Goal: Information Seeking & Learning: Check status

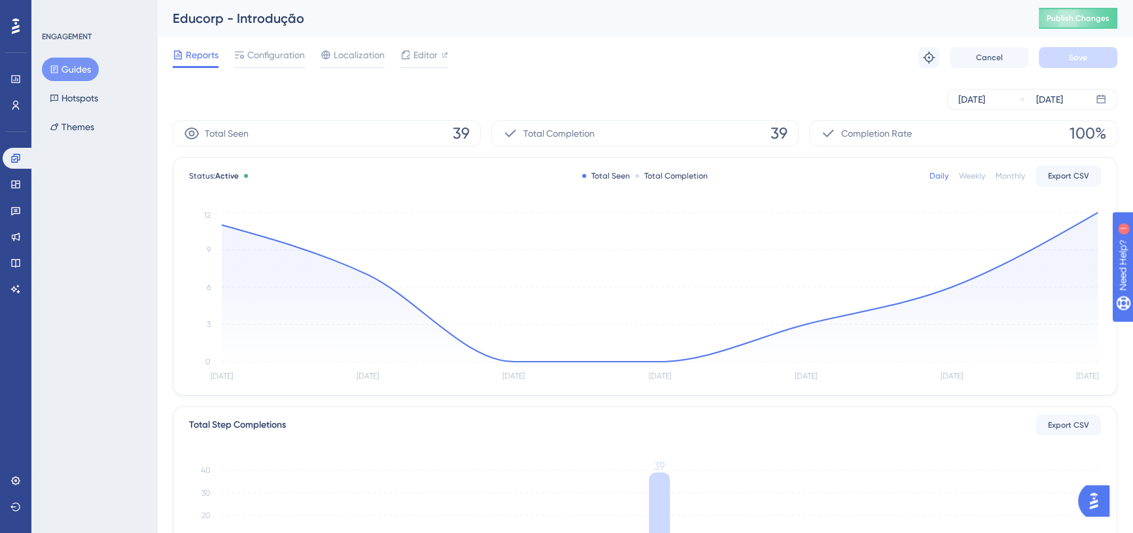
click at [1096, 213] on line at bounding box center [660, 213] width 876 height 0
click at [1094, 213] on circle at bounding box center [1097, 212] width 10 height 10
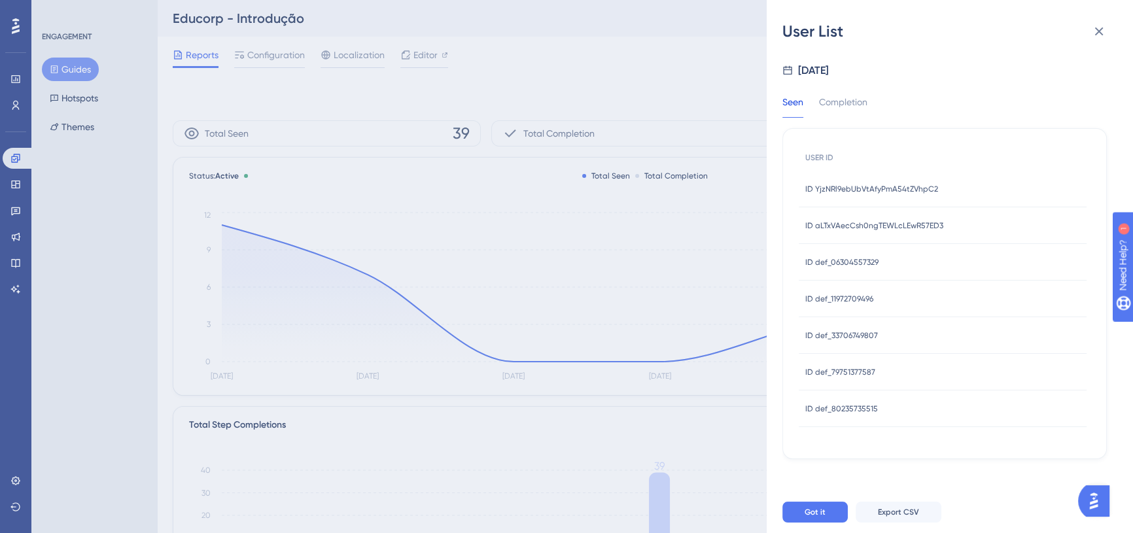
click at [903, 193] on span "ID YjzNRl9ebUbVtAfyPmA54tZVhpC2" at bounding box center [871, 189] width 133 height 10
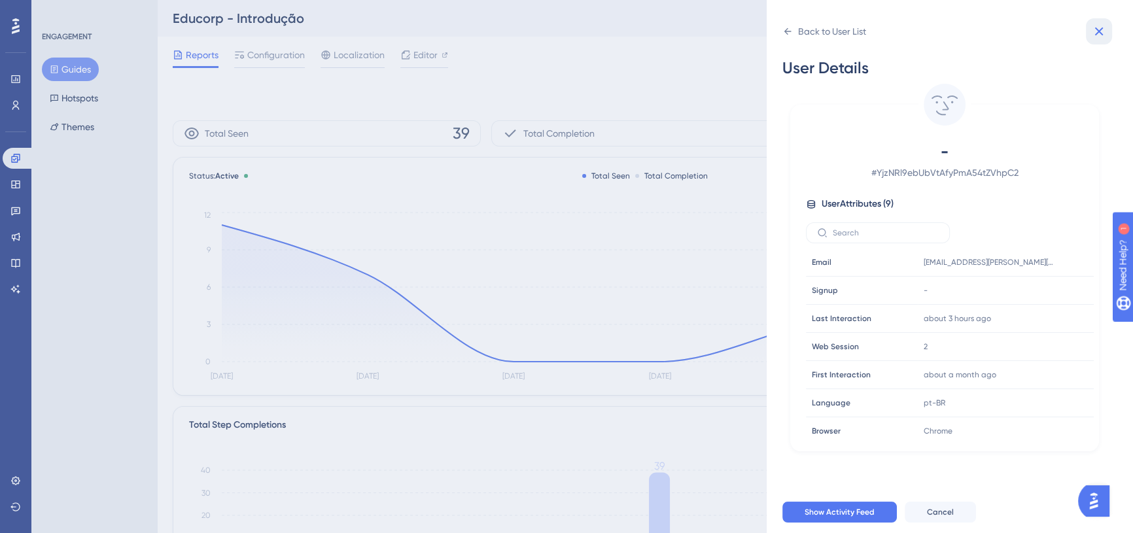
click at [1108, 32] on button at bounding box center [1099, 31] width 26 height 26
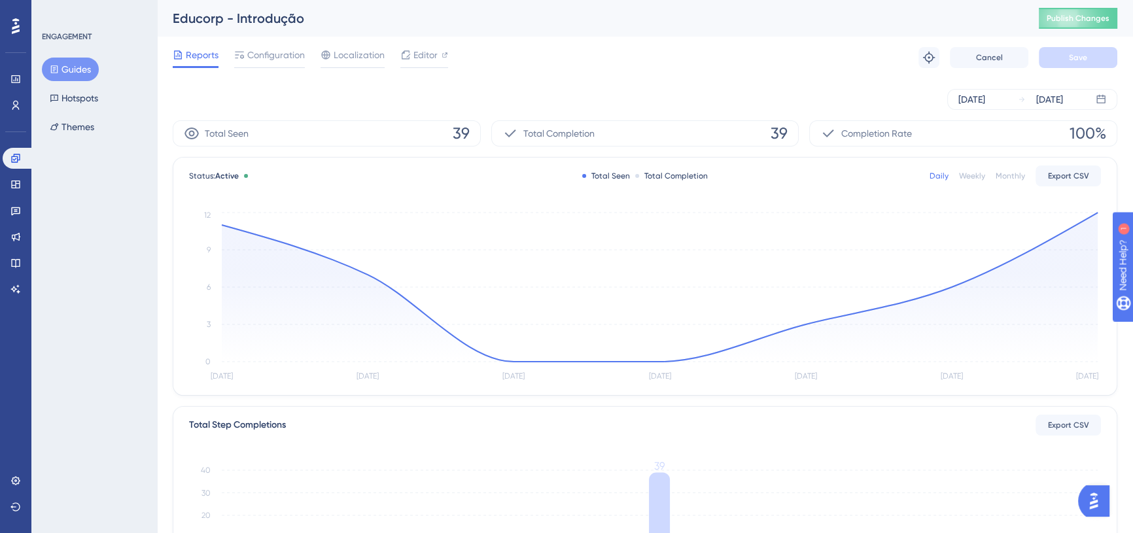
click at [75, 66] on button "Guides" at bounding box center [70, 70] width 57 height 24
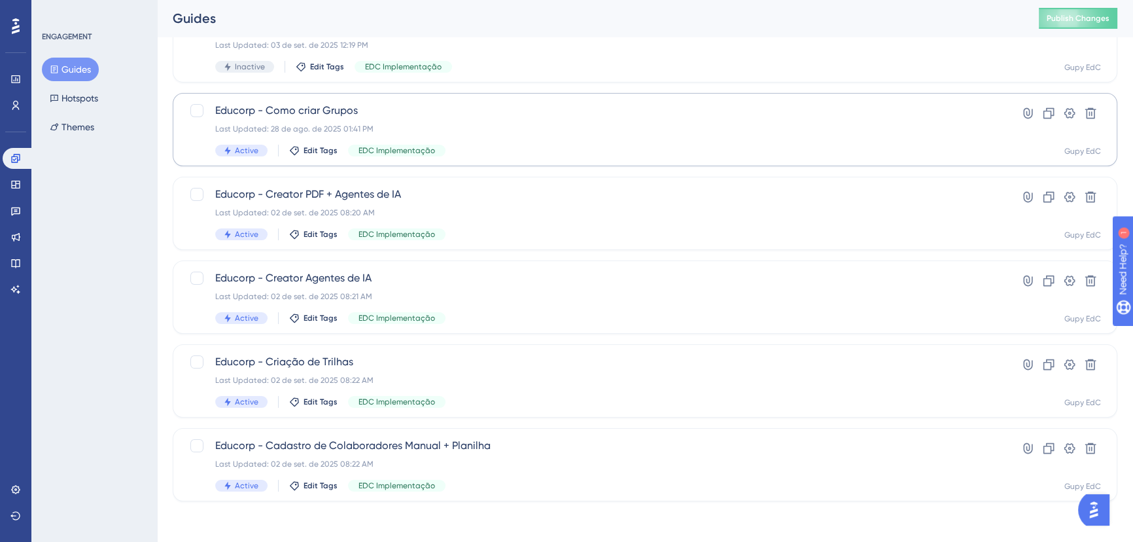
scroll to position [227, 0]
click at [455, 370] on div "Educorp - Criação de Trilhas Last Updated: 02 de set. de 2025 08:22 AM Active E…" at bounding box center [592, 380] width 755 height 54
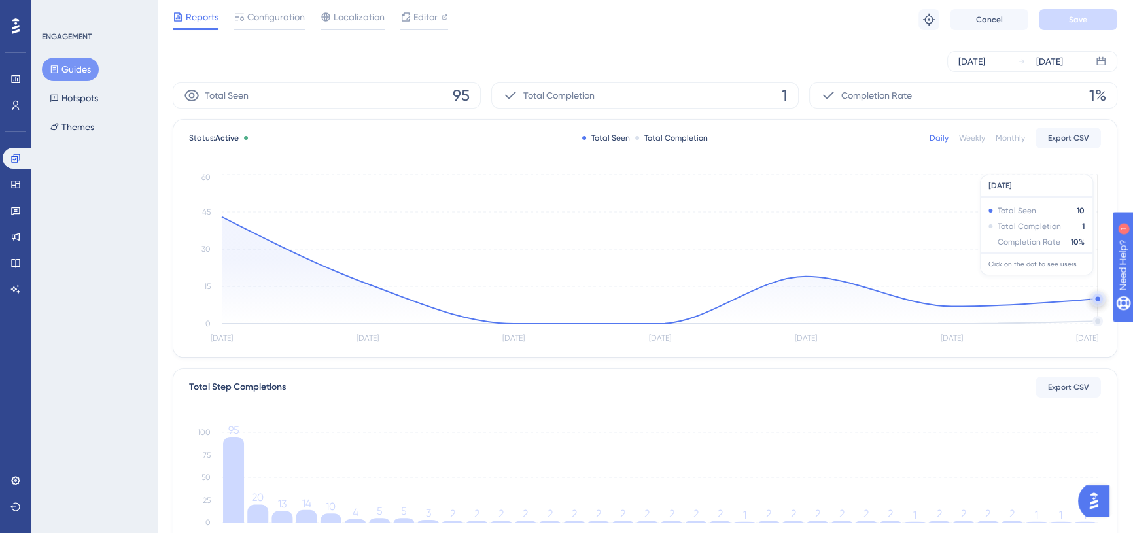
scroll to position [59, 0]
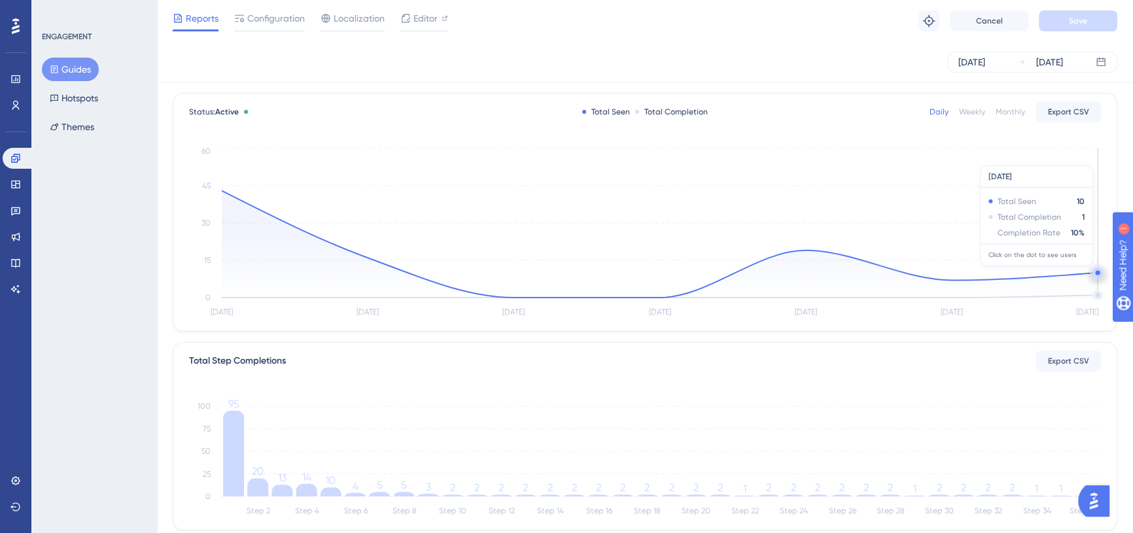
click at [1096, 271] on circle at bounding box center [1097, 272] width 5 height 5
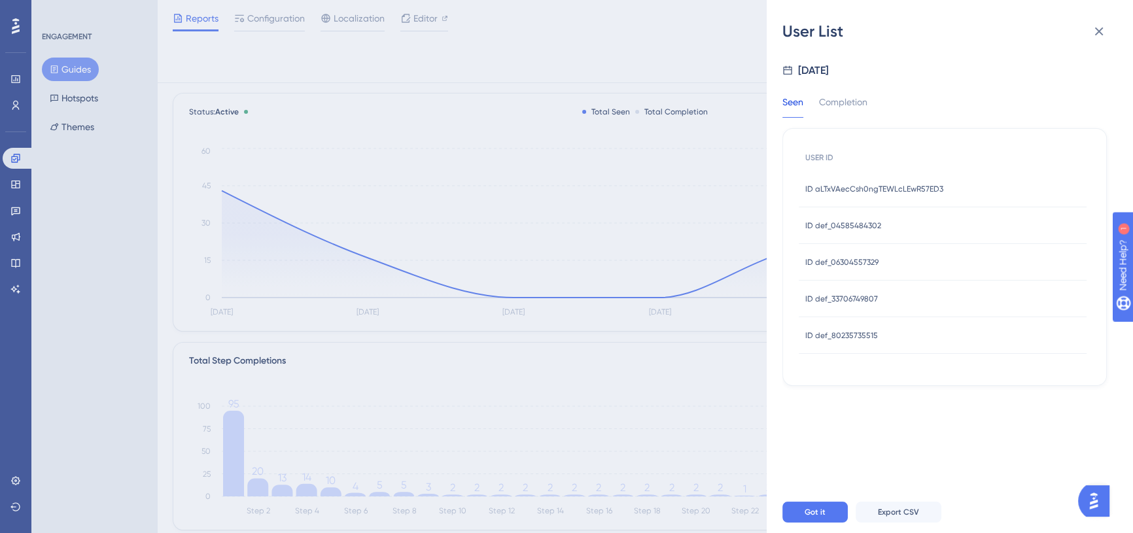
click at [935, 193] on span "ID aLTxVAecCsh0ngTEWLcLEwR57ED3" at bounding box center [874, 189] width 138 height 10
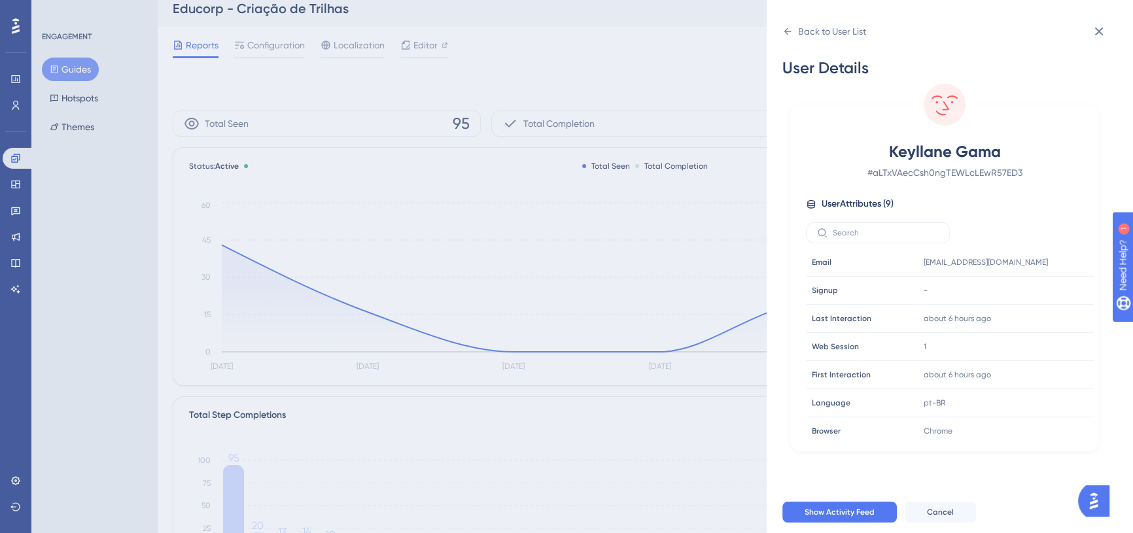
scroll to position [0, 0]
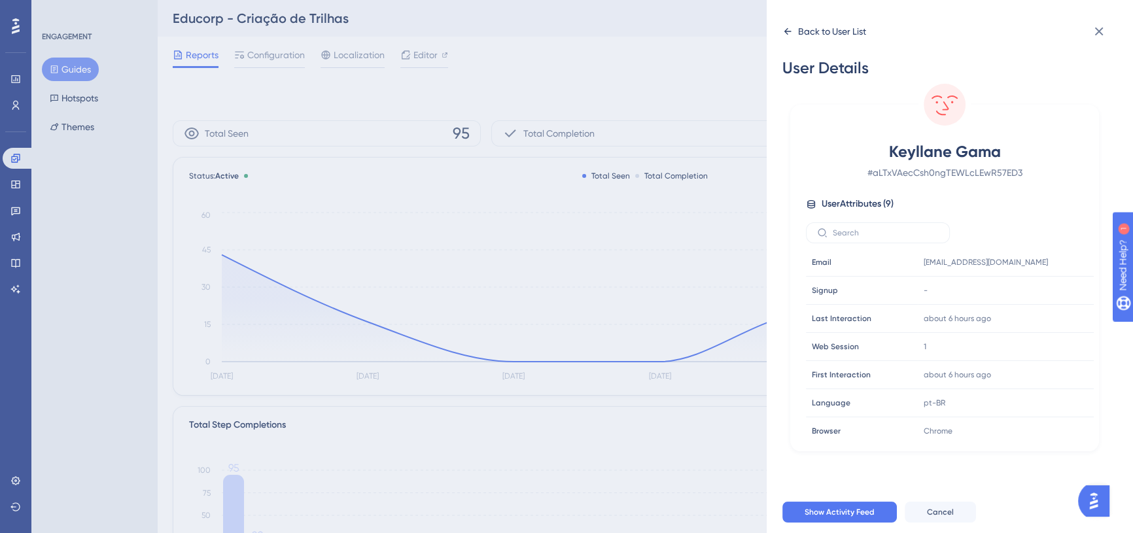
click at [789, 26] on icon at bounding box center [787, 31] width 10 height 10
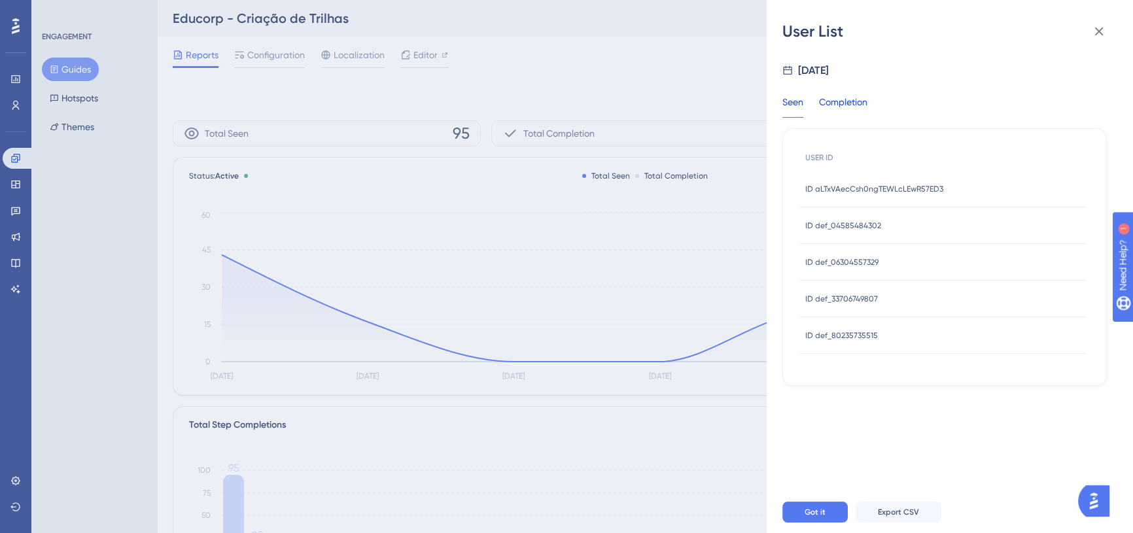
click at [857, 100] on div "Completion" at bounding box center [843, 106] width 48 height 24
click at [867, 188] on span "ID def_06304557329" at bounding box center [841, 189] width 73 height 10
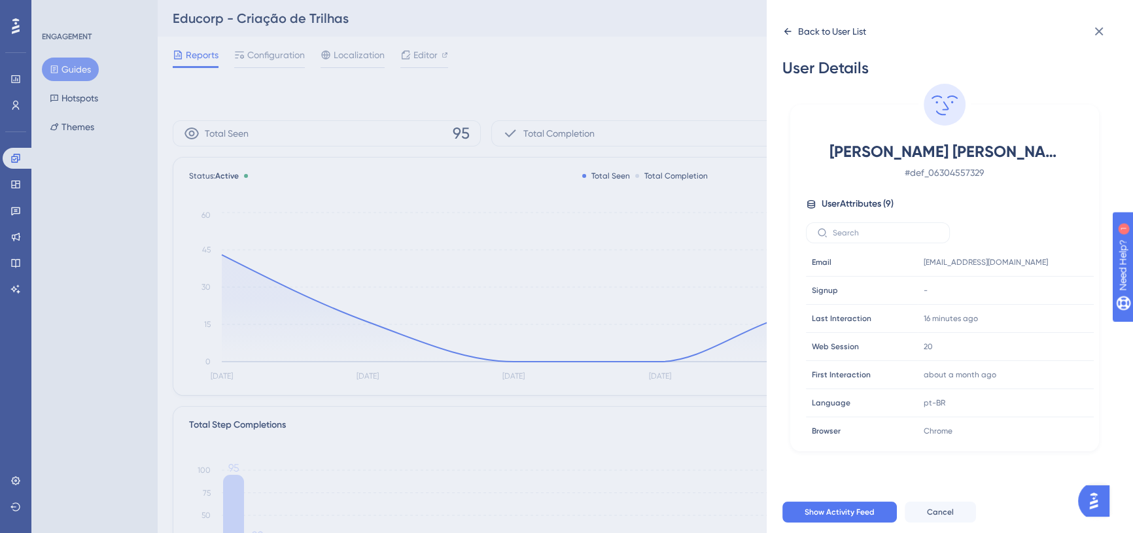
click at [791, 35] on icon at bounding box center [787, 31] width 10 height 10
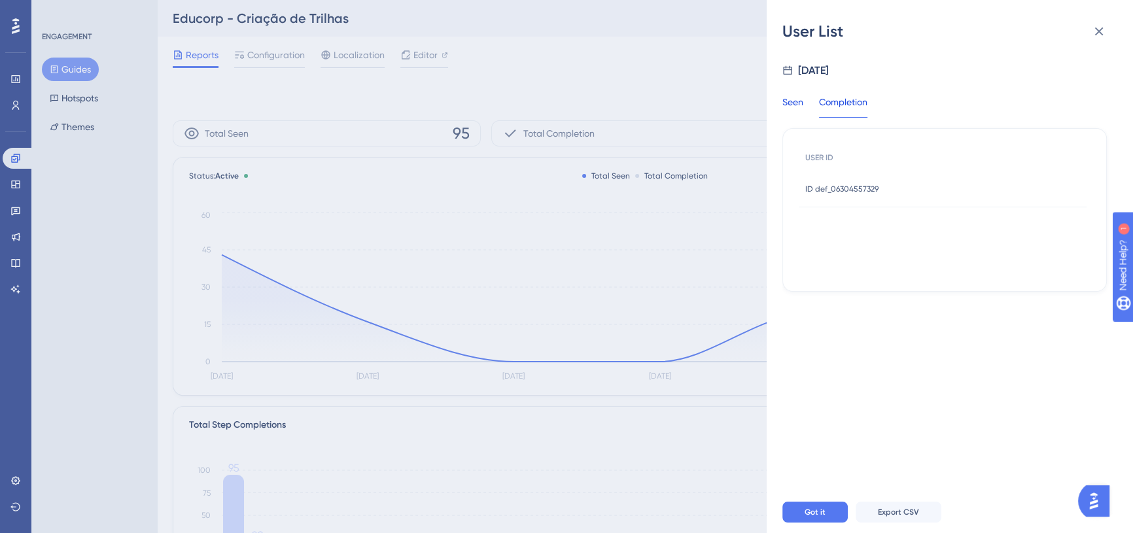
click at [791, 98] on div "Seen" at bounding box center [792, 106] width 21 height 24
click at [850, 257] on span "ID def_06304557329" at bounding box center [841, 262] width 73 height 10
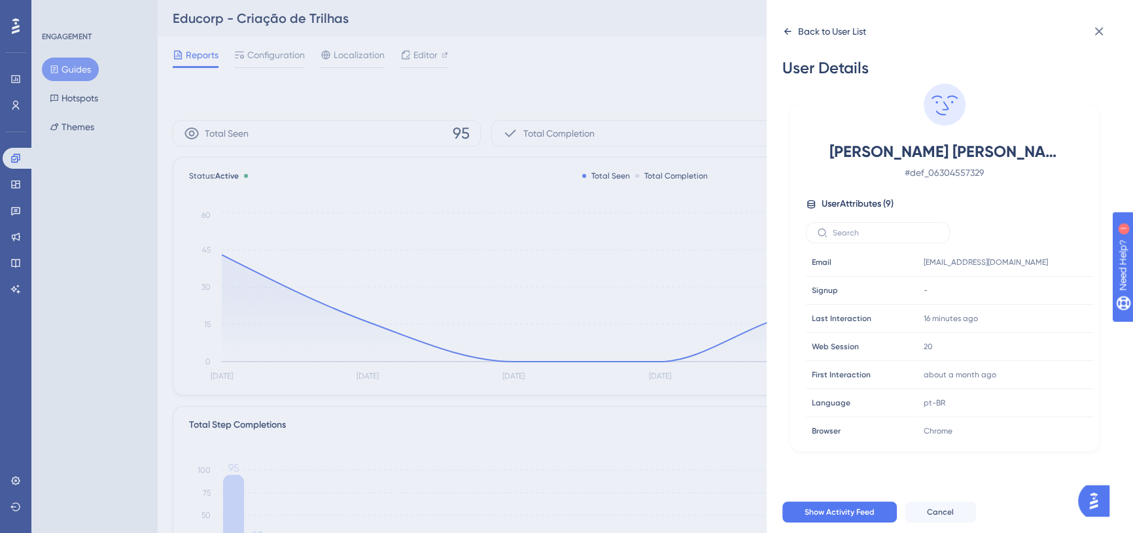
click at [788, 33] on icon at bounding box center [787, 31] width 10 height 10
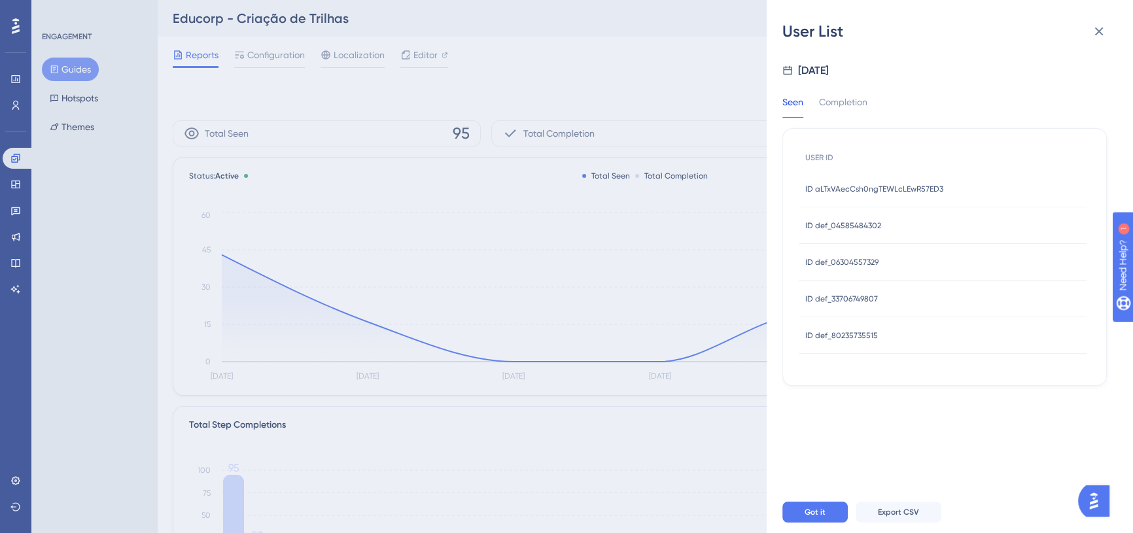
click at [866, 220] on span "ID def_04585484302" at bounding box center [843, 225] width 76 height 10
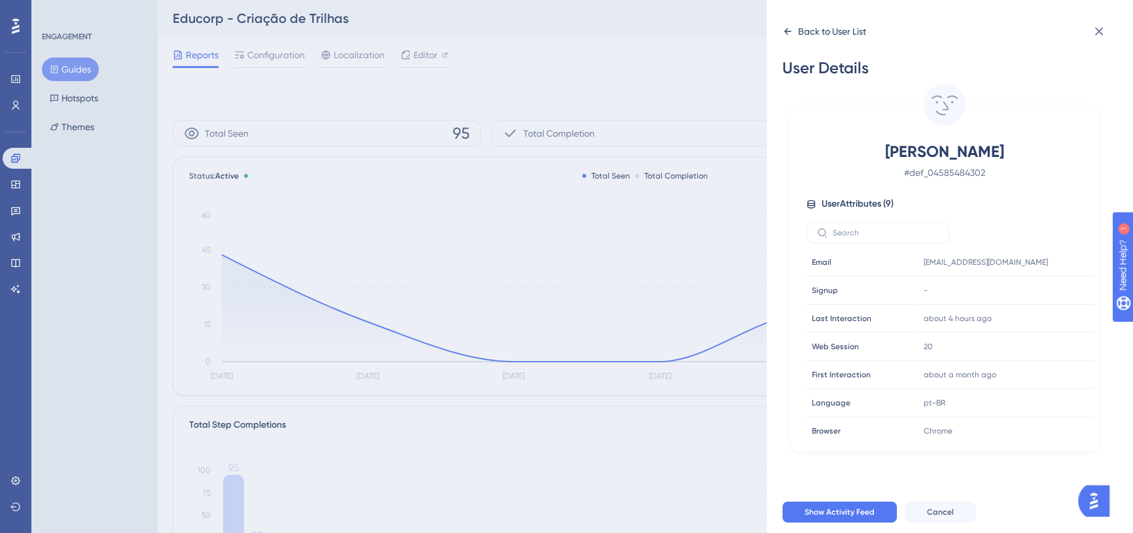
click at [785, 33] on icon at bounding box center [787, 31] width 10 height 10
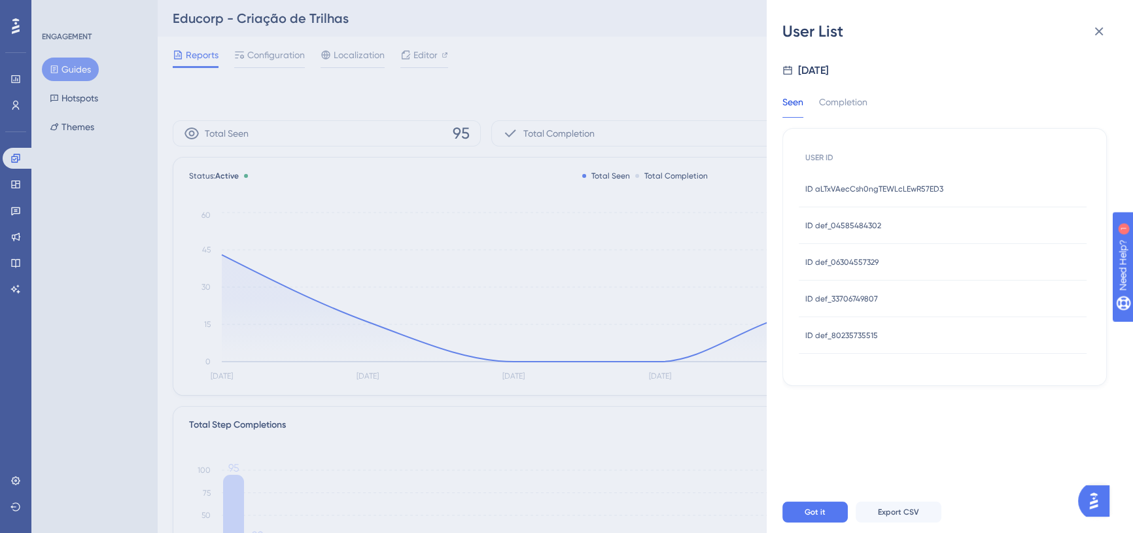
click at [848, 289] on div "ID def_33706749807 ID def_33706749807" at bounding box center [841, 299] width 73 height 37
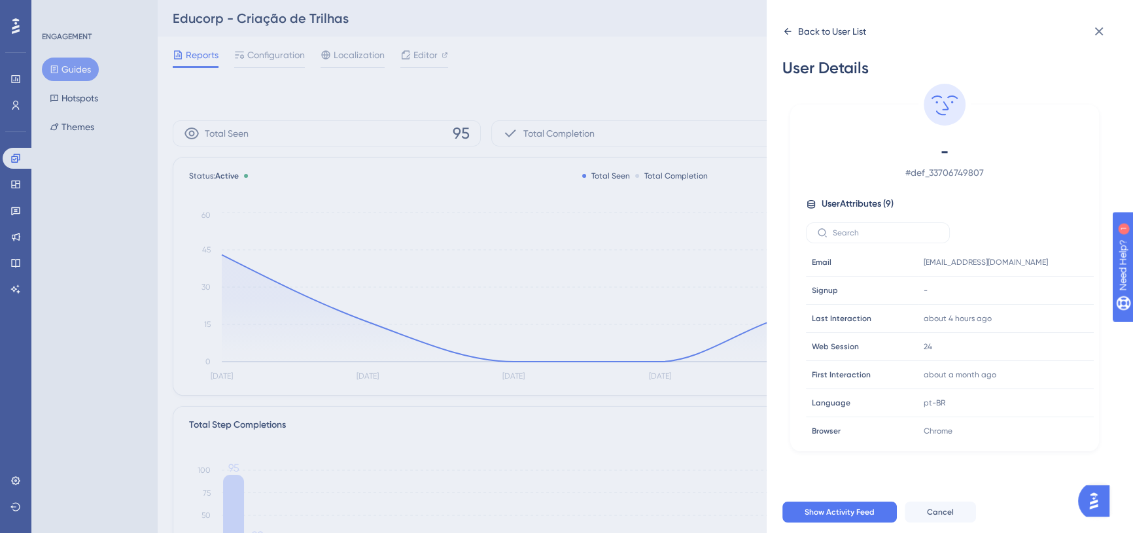
click at [787, 27] on icon at bounding box center [787, 31] width 10 height 10
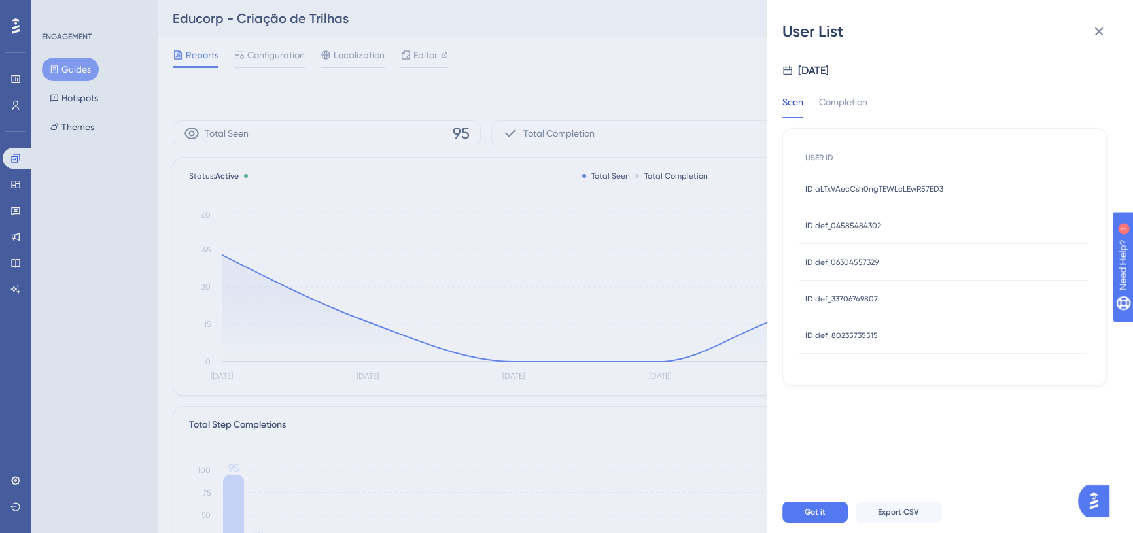
click at [856, 335] on span "ID def_80235735515" at bounding box center [841, 335] width 73 height 10
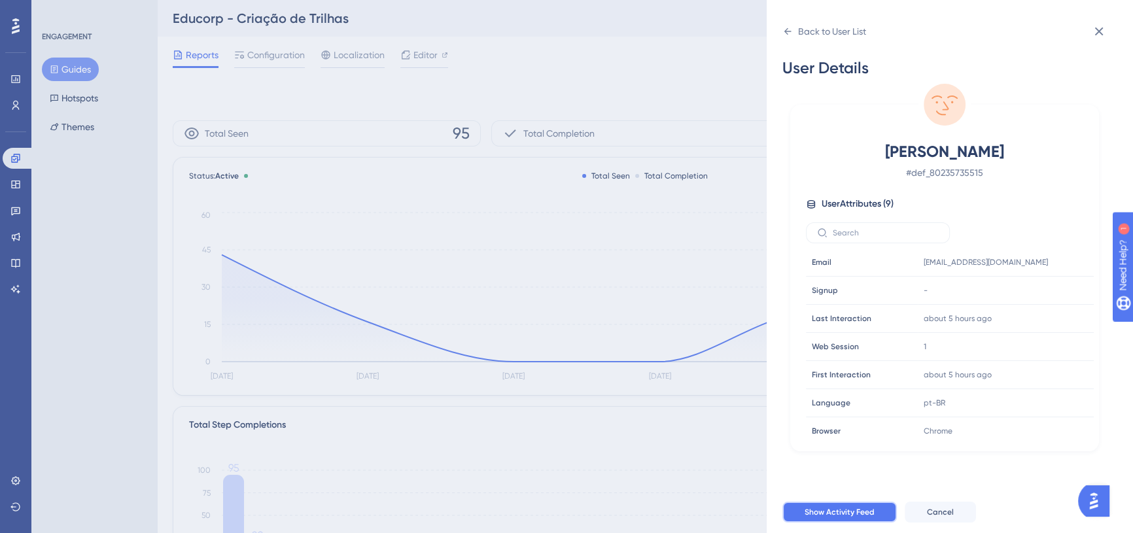
click at [855, 514] on button "Show Activity Feed" at bounding box center [839, 512] width 114 height 21
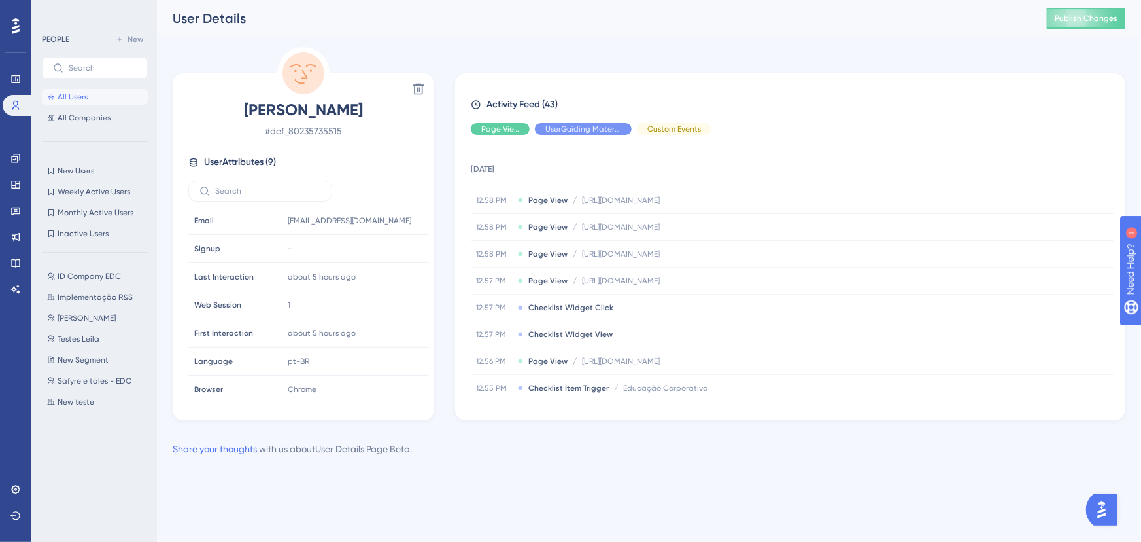
click at [66, 99] on span "All Users" at bounding box center [73, 97] width 30 height 10
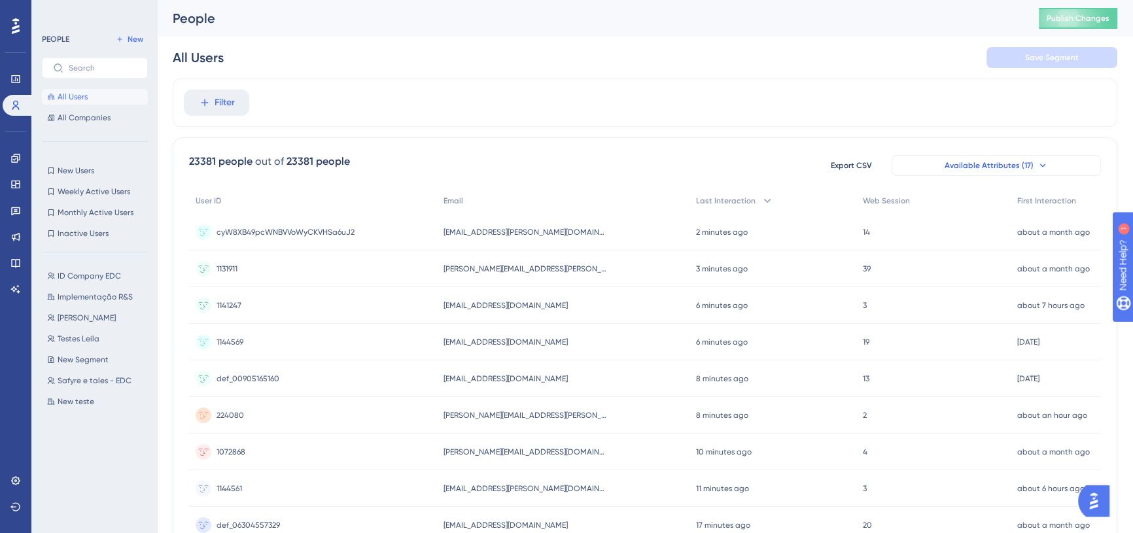
click at [924, 174] on button "Available Attributes (17)" at bounding box center [996, 165] width 209 height 21
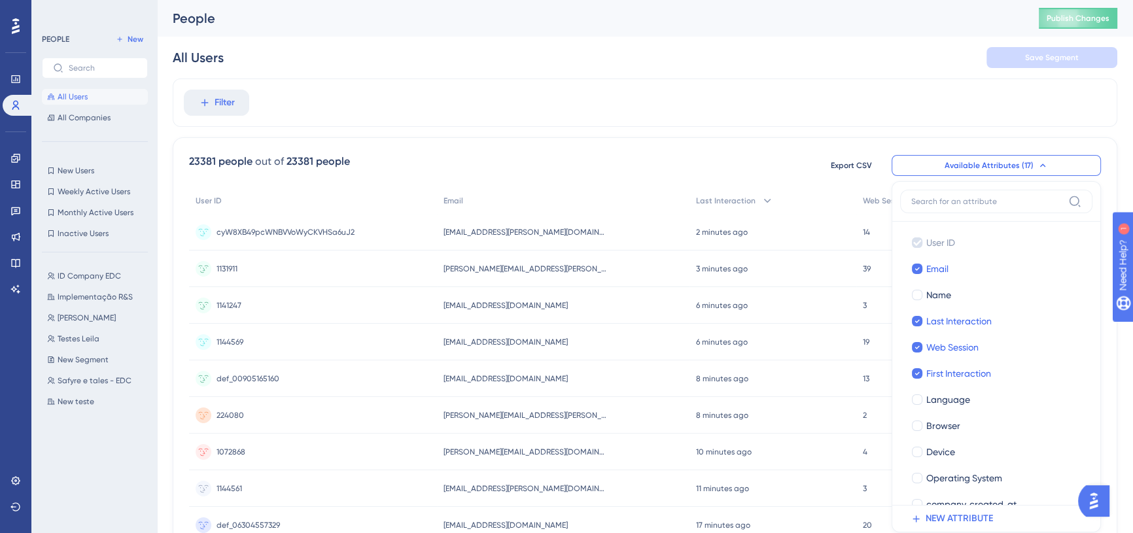
scroll to position [90, 0]
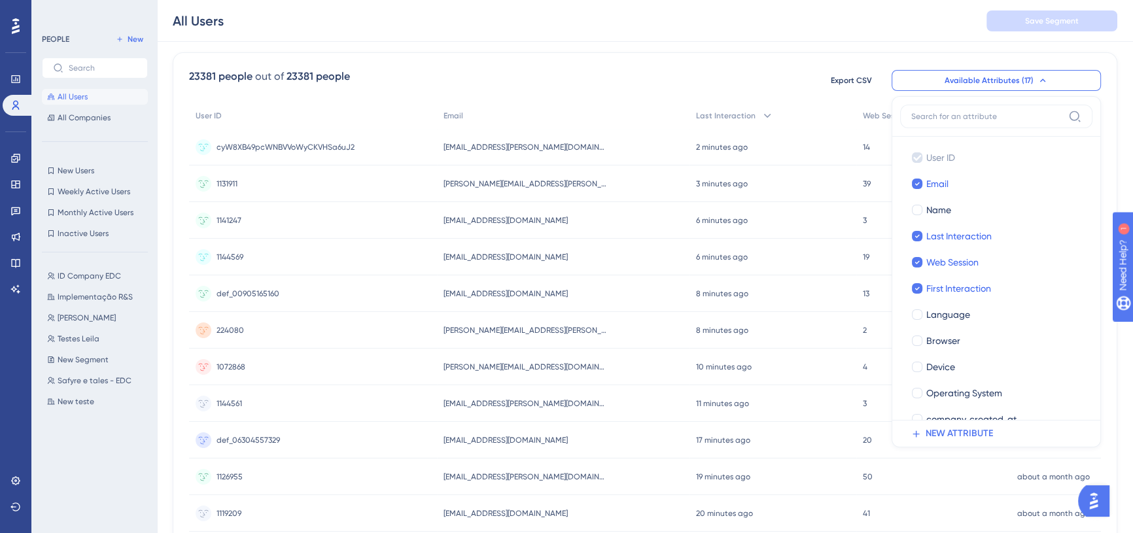
click at [631, 78] on div "23381 people out of 23381 people Export CSV Available Attributes (17) User ID U…" at bounding box center [645, 81] width 912 height 24
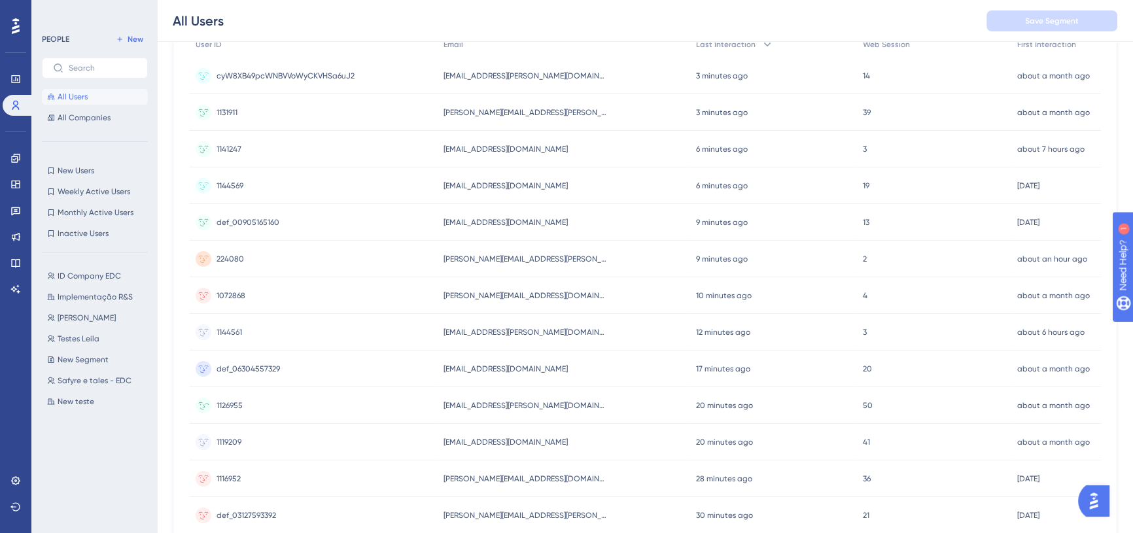
scroll to position [0, 0]
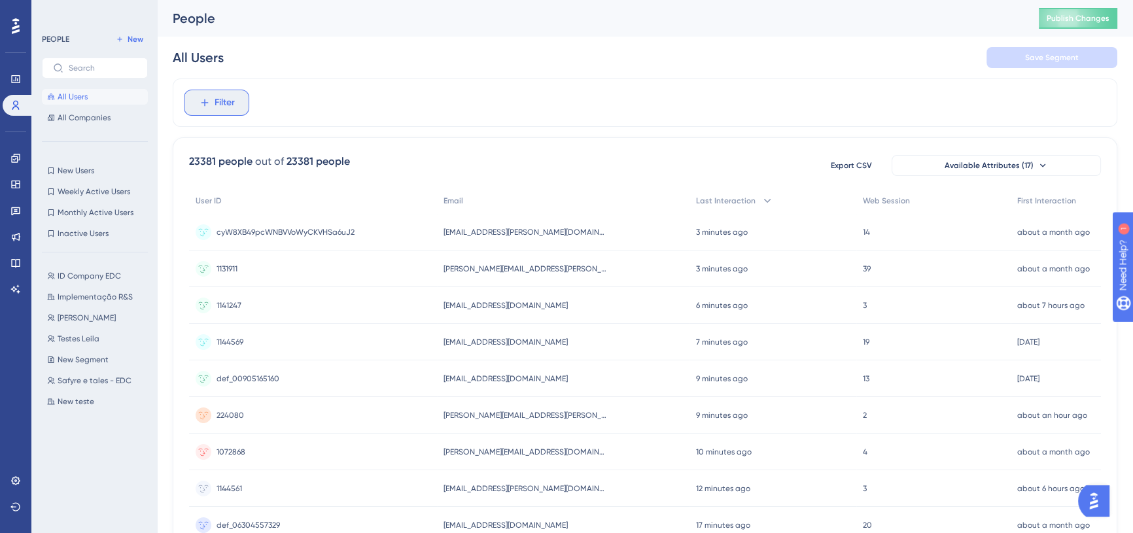
click at [225, 98] on span "Filter" at bounding box center [225, 103] width 20 height 16
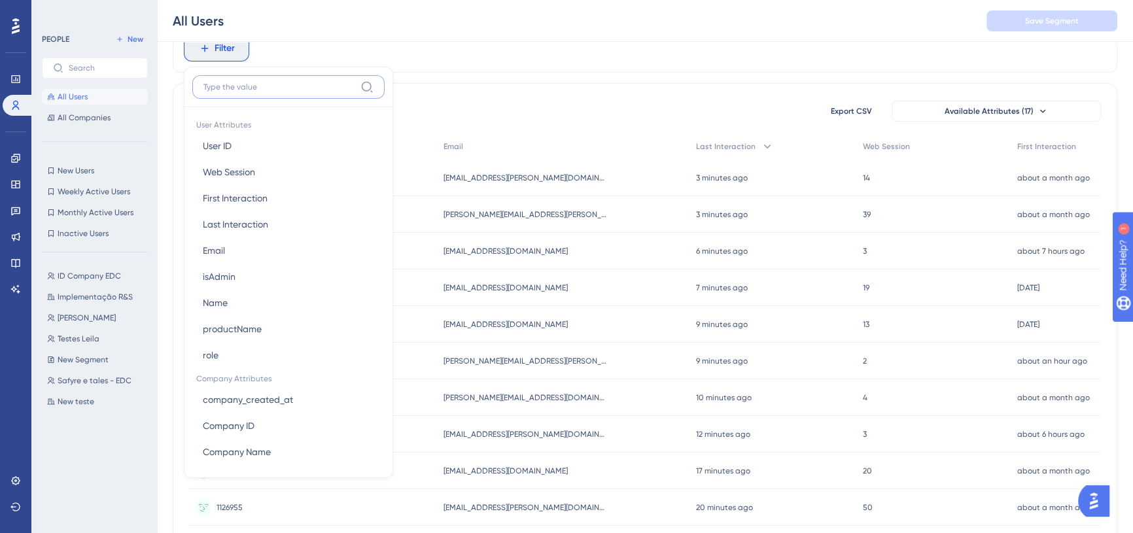
scroll to position [654, 0]
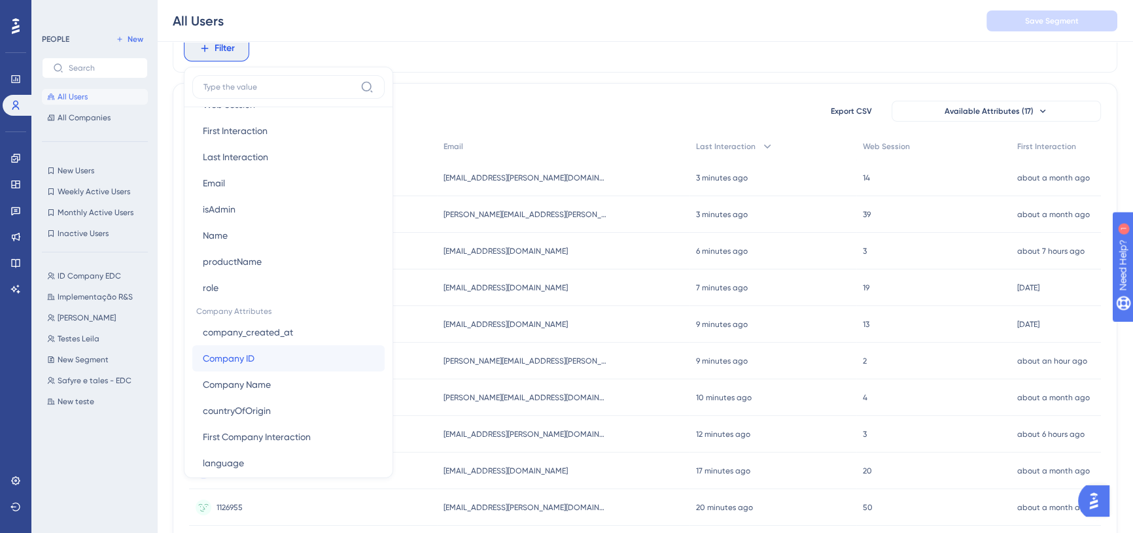
click at [284, 353] on button "Company ID Company ID" at bounding box center [288, 358] width 192 height 26
